Goal: Transaction & Acquisition: Book appointment/travel/reservation

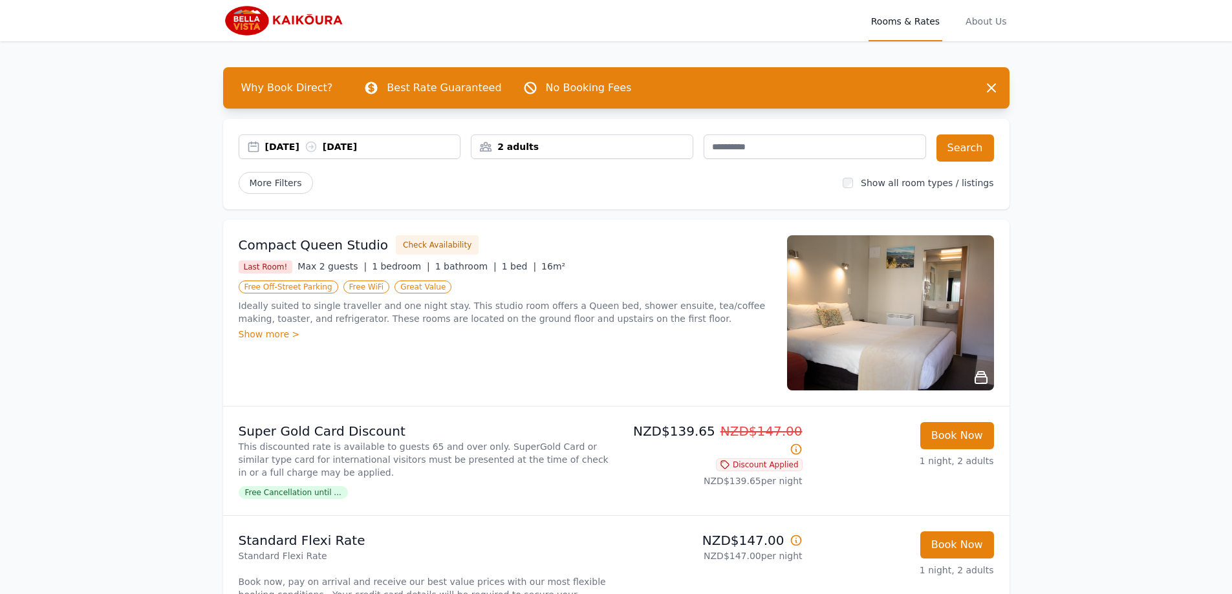
click at [546, 145] on div "2 adults" at bounding box center [581, 146] width 221 height 13
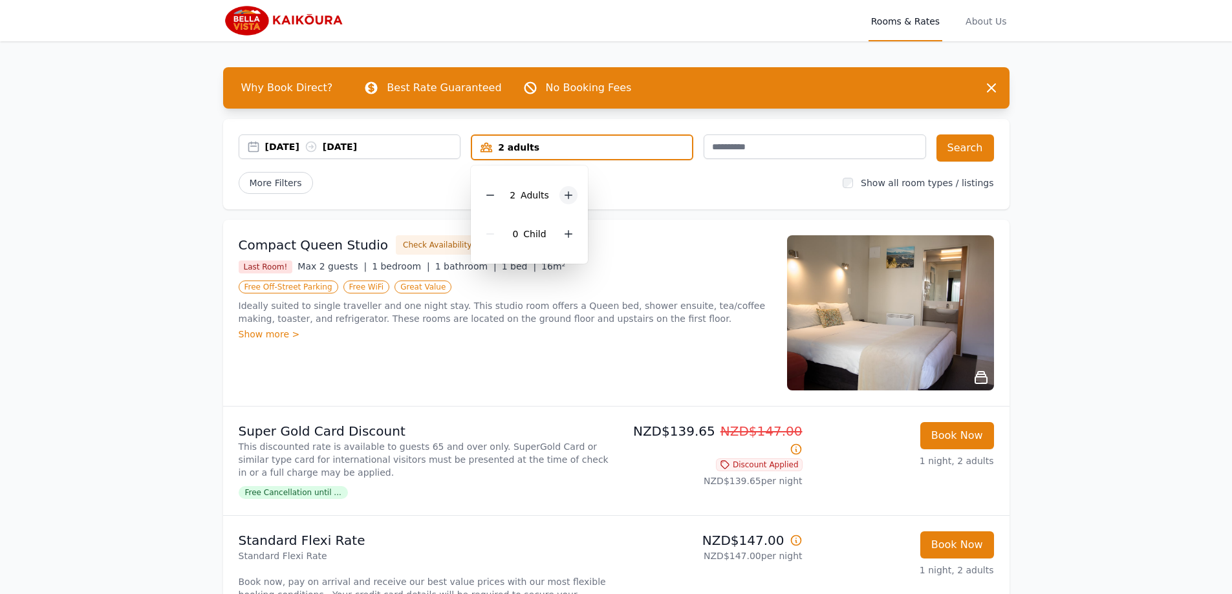
click at [563, 196] on icon at bounding box center [568, 195] width 10 height 10
click at [636, 188] on div "More Filters" at bounding box center [536, 183] width 594 height 22
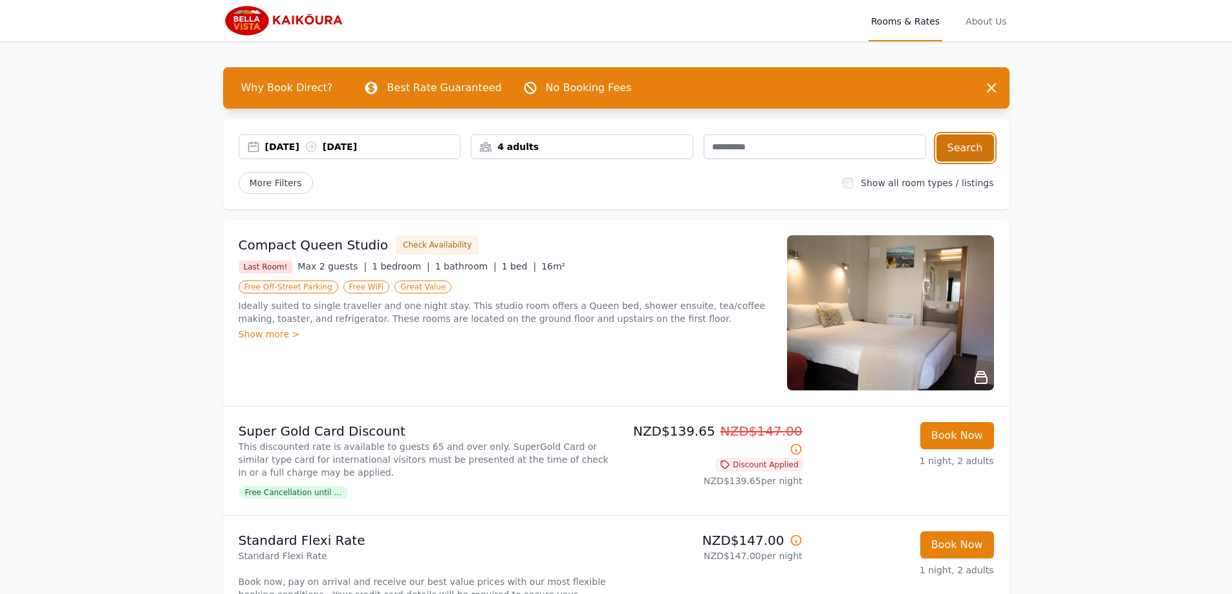
click at [969, 146] on button "Search" at bounding box center [965, 148] width 58 height 27
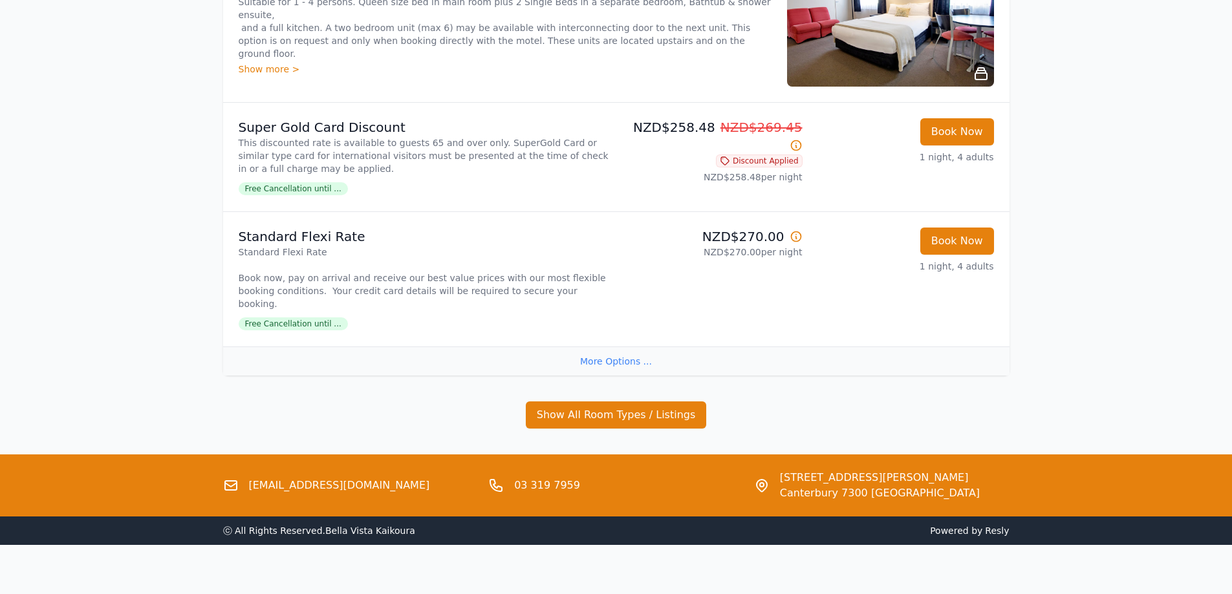
scroll to position [45, 0]
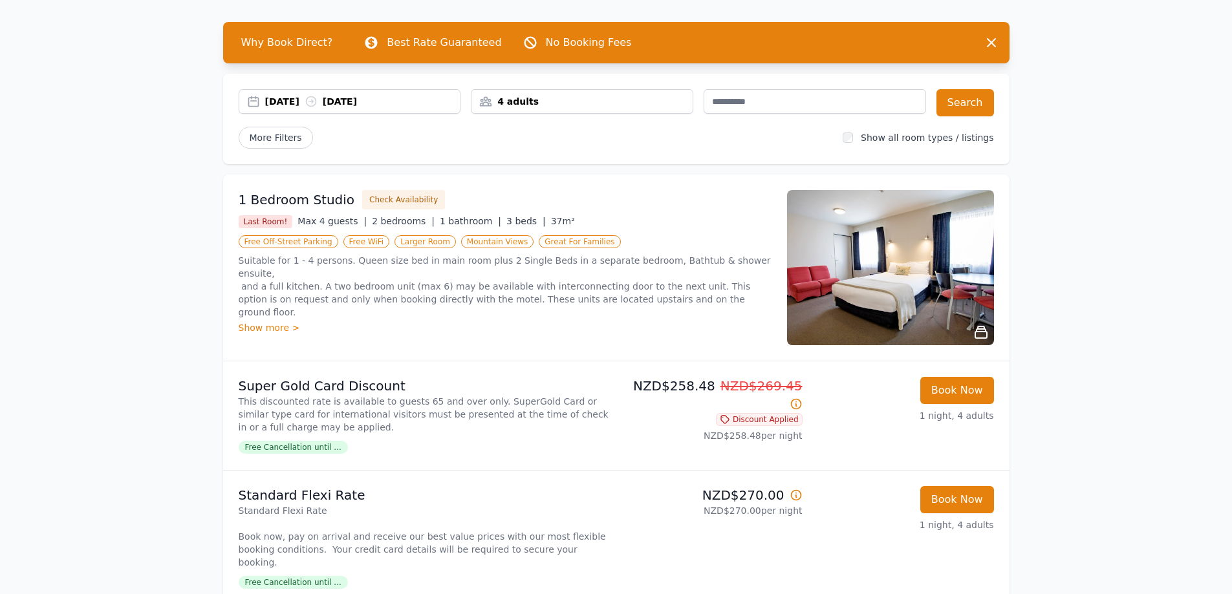
click at [307, 202] on h3 "1 Bedroom Studio" at bounding box center [297, 200] width 116 height 18
click at [387, 202] on button "Check Availability" at bounding box center [403, 199] width 83 height 19
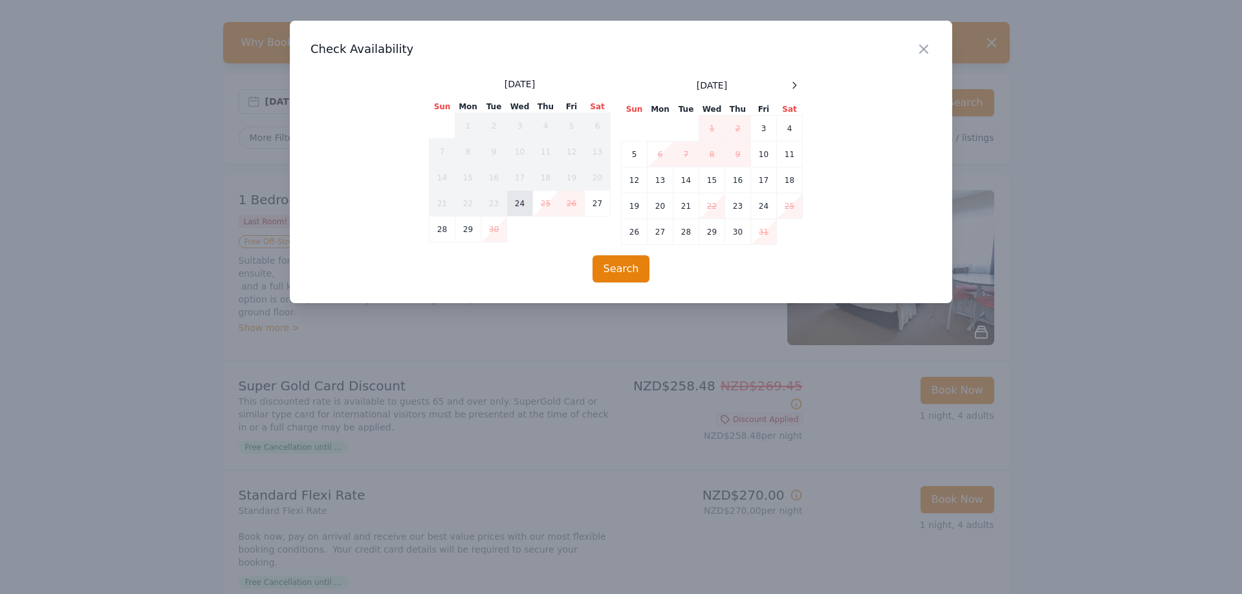
click at [523, 202] on td "24" at bounding box center [520, 204] width 26 height 26
click at [546, 202] on td "25" at bounding box center [546, 204] width 26 height 26
click at [566, 206] on td "26" at bounding box center [572, 204] width 26 height 26
click at [930, 49] on icon "button" at bounding box center [924, 49] width 16 height 16
